Goal: Find specific page/section: Find specific page/section

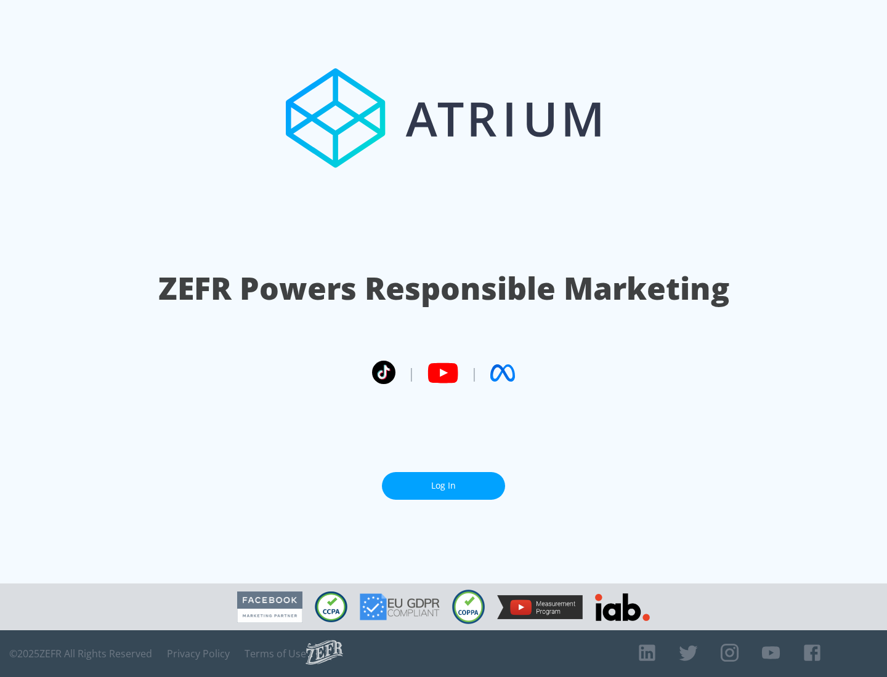
click at [443, 481] on link "Log In" at bounding box center [443, 486] width 123 height 28
